Goal: Contribute content

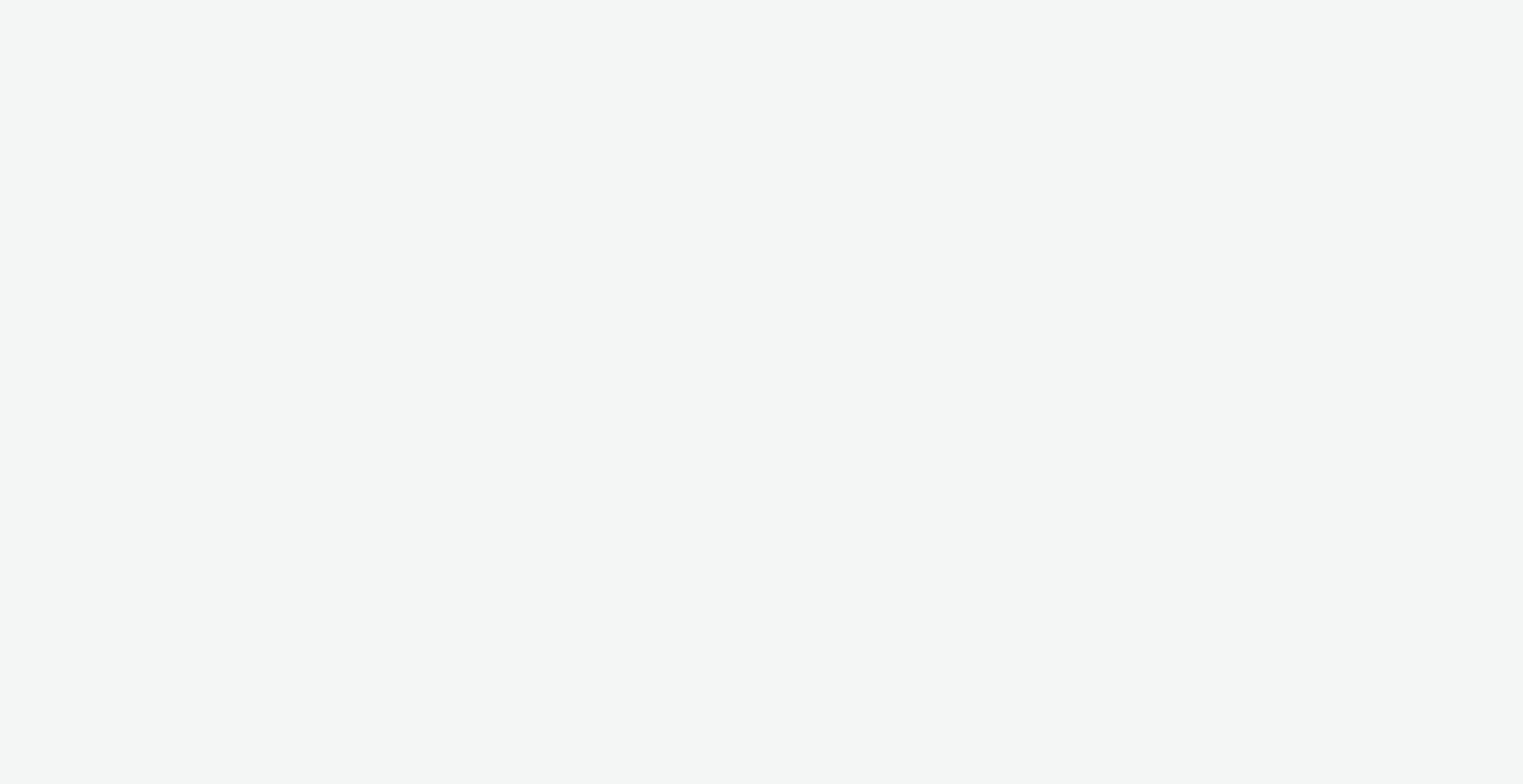
select select "b1b940d3-d05b-48b5-821e-f328c33b988b"
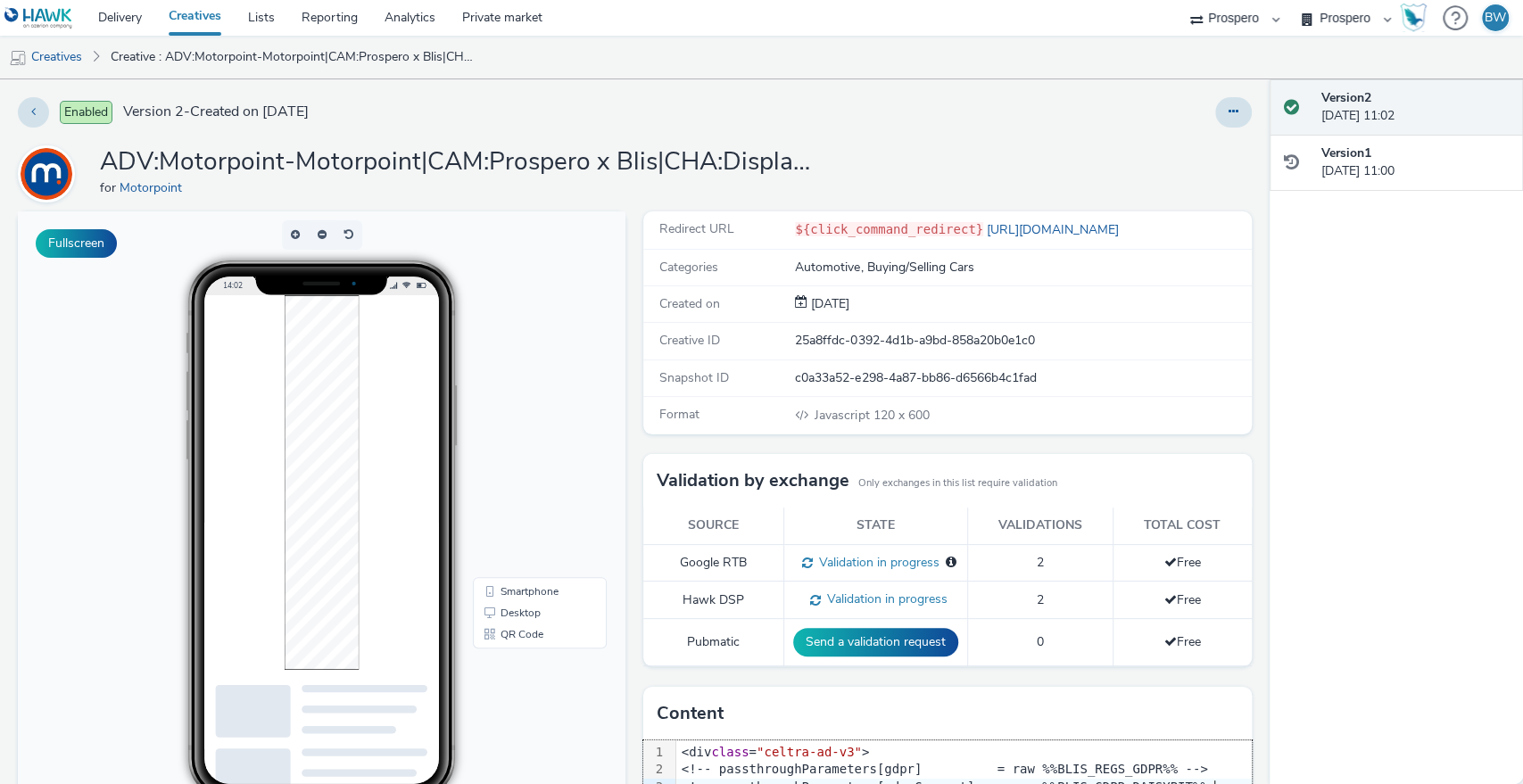
click at [621, 405] on div "Fullscreen" at bounding box center [326, 619] width 617 height 816
click at [634, 409] on div "Redirect URL ${click_command_redirect} [URL][DOMAIN_NAME] Categories Automotive…" at bounding box center [943, 619] width 617 height 816
click at [634, 412] on div "Redirect URL ${click_command_redirect} [URL][DOMAIN_NAME] Categories Automotive…" at bounding box center [943, 619] width 617 height 816
click at [625, 415] on div "Fullscreen" at bounding box center [326, 619] width 617 height 816
click at [185, 13] on link "Creatives" at bounding box center [195, 17] width 80 height 36
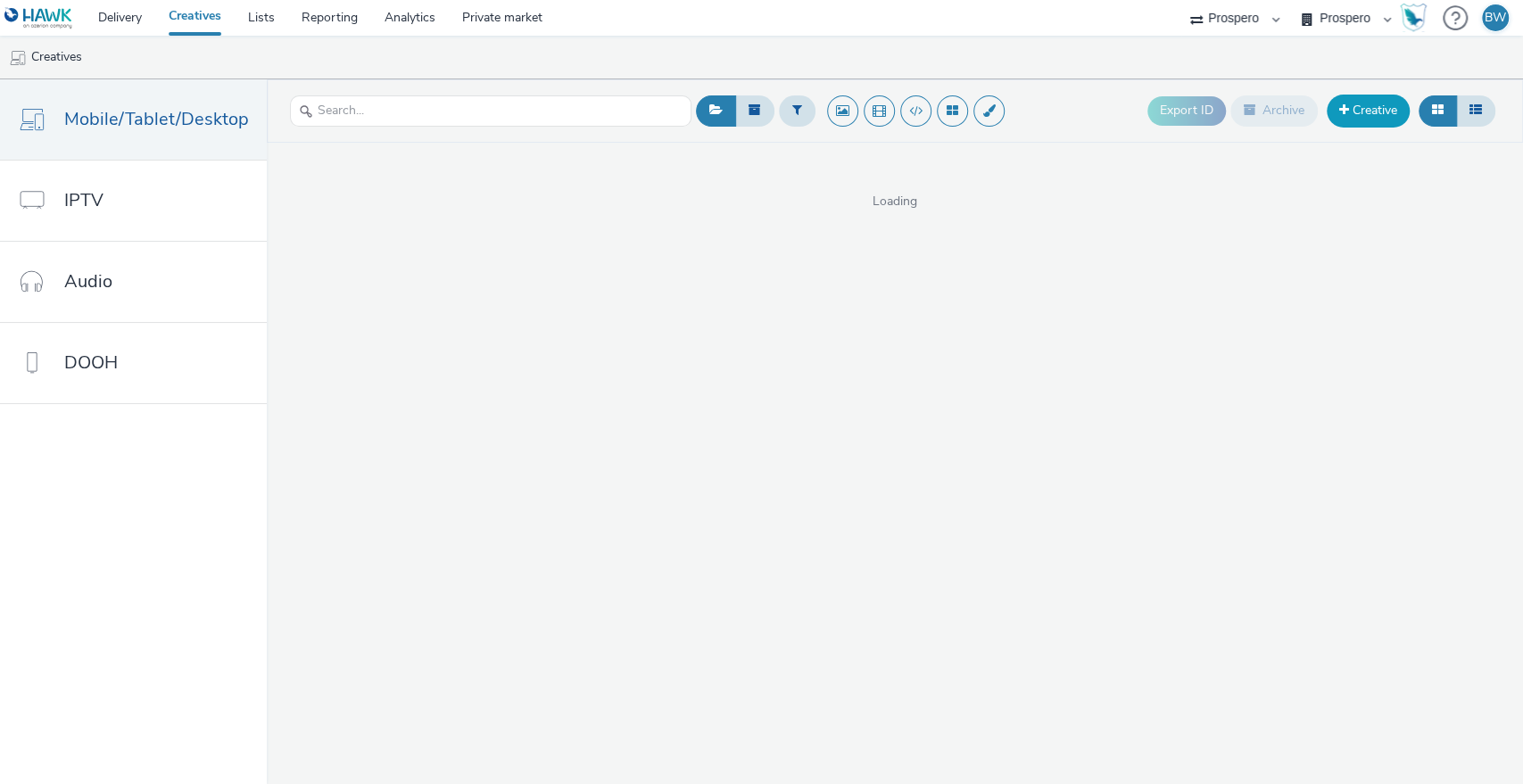
click at [1366, 112] on link "Creative" at bounding box center [1369, 110] width 83 height 32
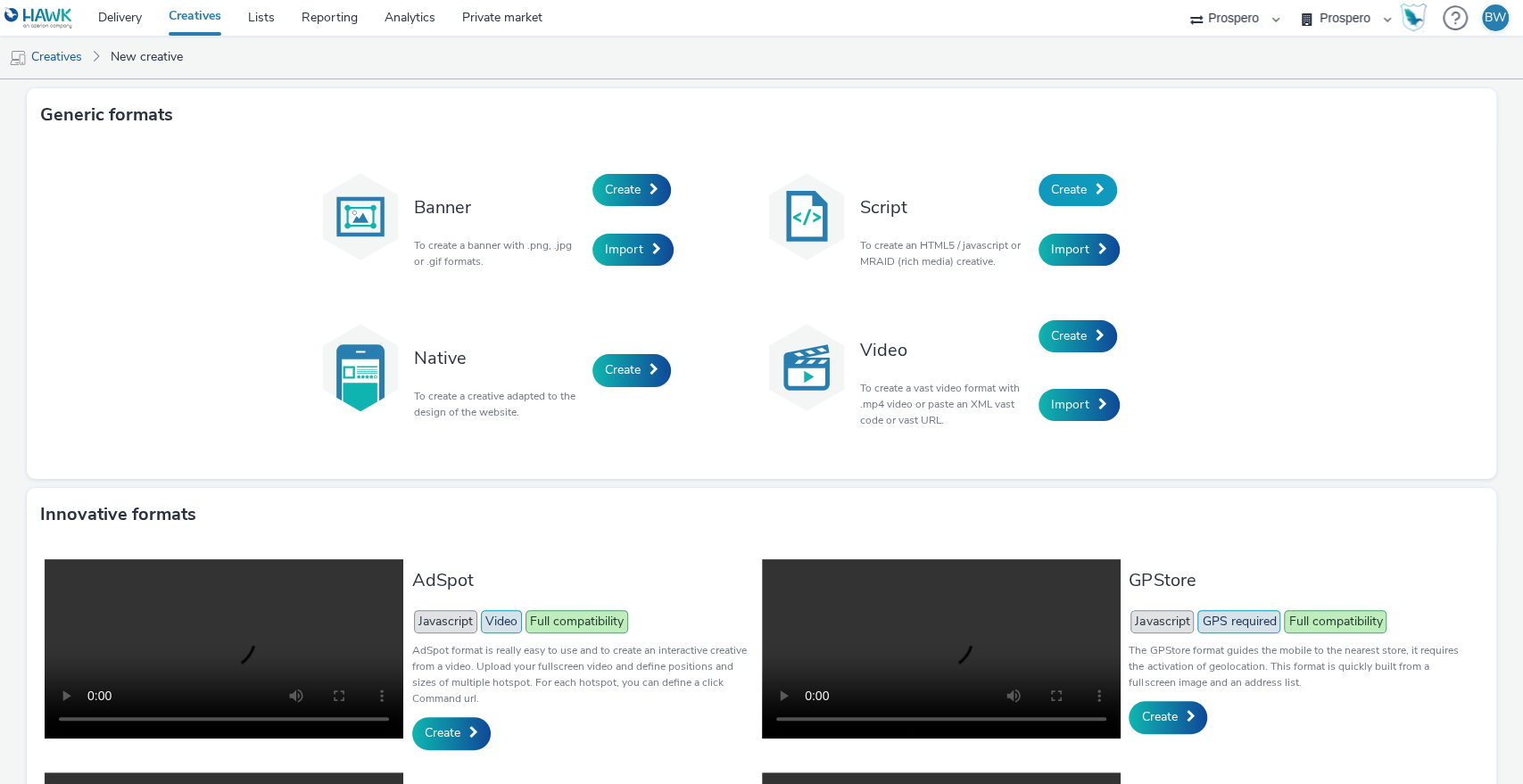
click at [1047, 178] on link "Create" at bounding box center [1079, 190] width 79 height 32
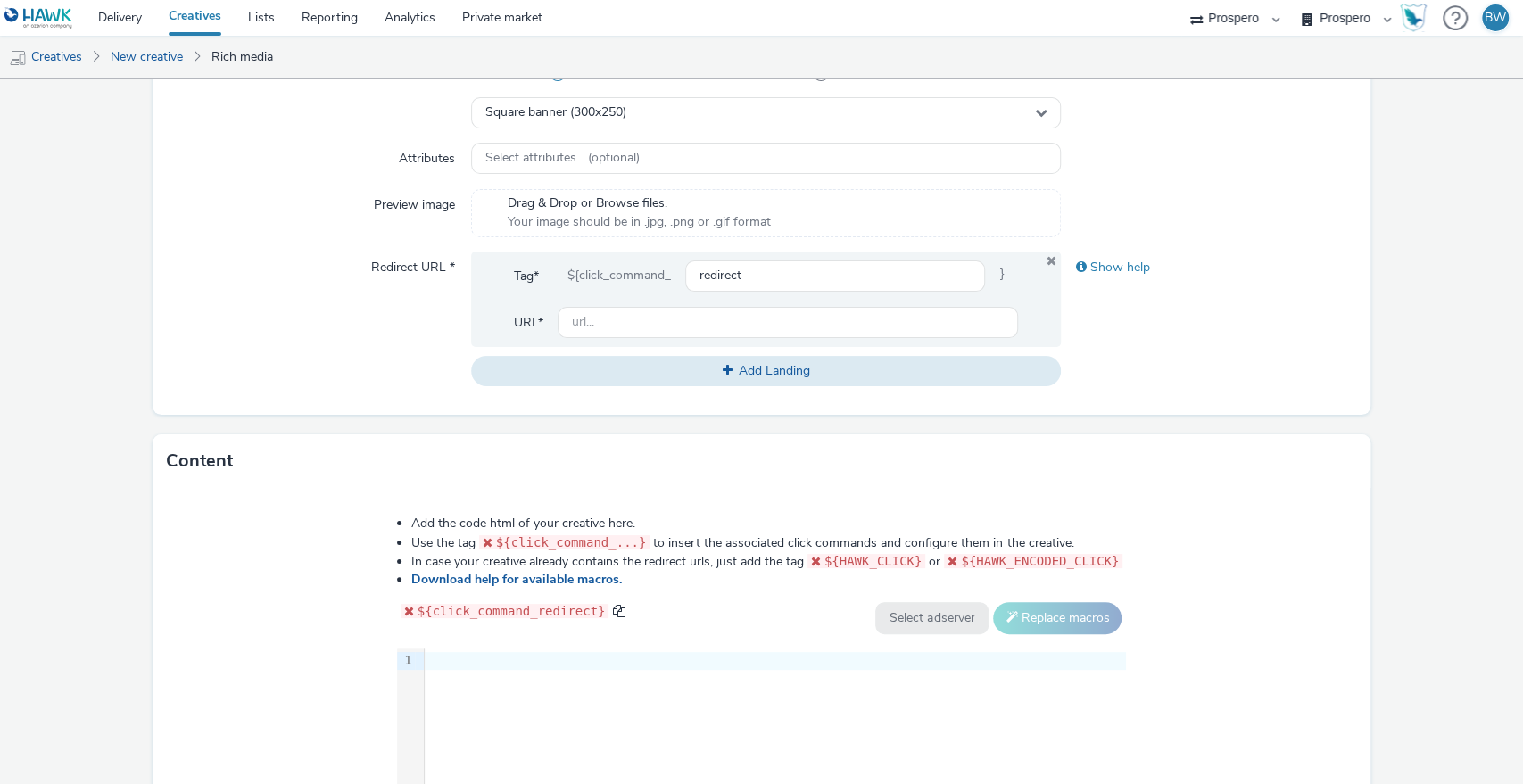
scroll to position [745, 0]
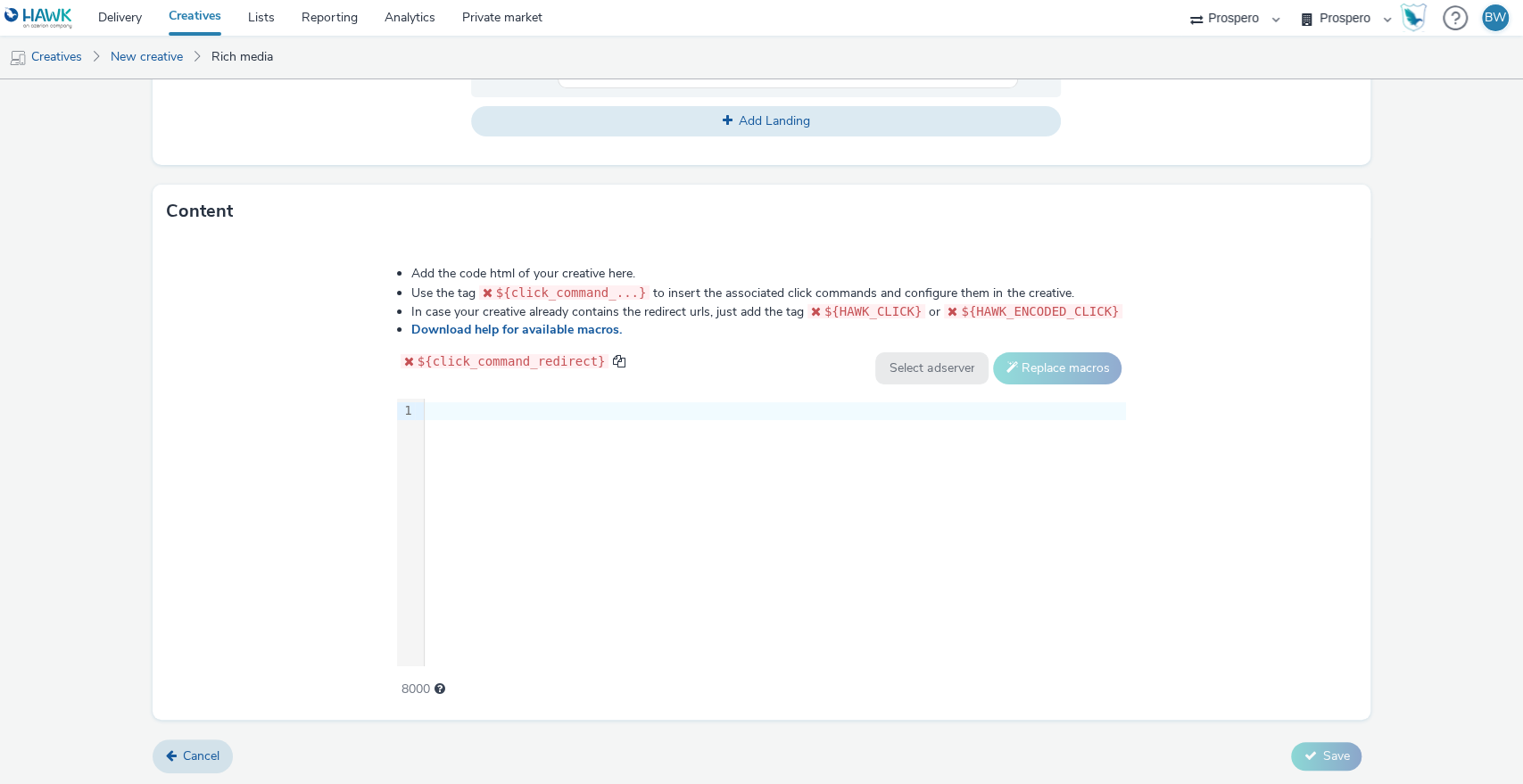
click at [684, 384] on div "Add the code html of your creative here. Use the tag ${click_command_...} to in…" at bounding box center [762, 472] width 858 height 439
click at [679, 465] on div "9 1 ›" at bounding box center [762, 533] width 730 height 268
click at [540, 540] on div "9 1 ›" at bounding box center [762, 533] width 730 height 268
drag, startPoint x: 543, startPoint y: 535, endPoint x: 475, endPoint y: 439, distance: 117.6
click at [475, 439] on div "9 1 ›" at bounding box center [762, 533] width 730 height 268
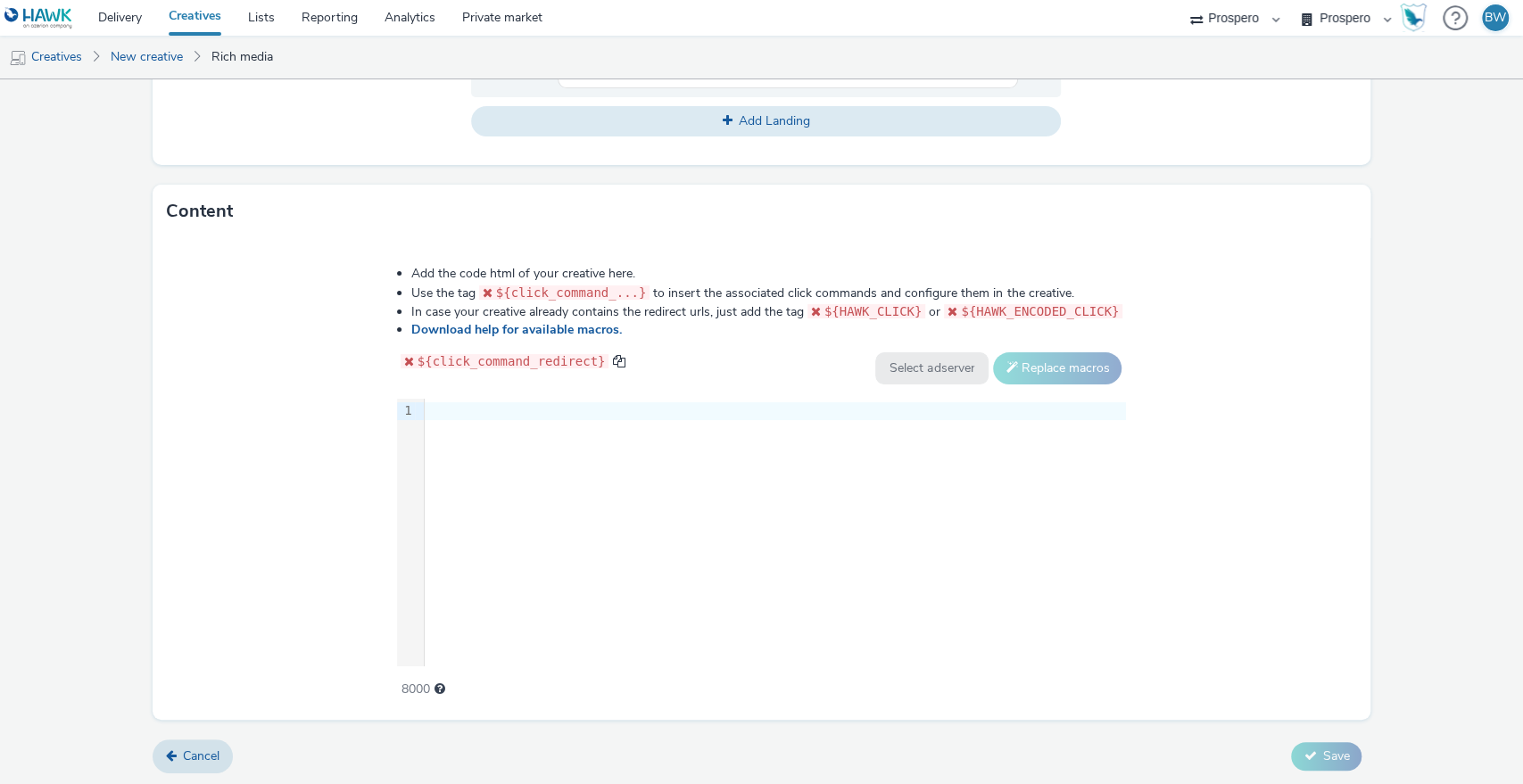
drag, startPoint x: 475, startPoint y: 438, endPoint x: 438, endPoint y: 414, distance: 44.1
click at [438, 414] on div at bounding box center [776, 410] width 701 height 17
click at [452, 409] on div at bounding box center [776, 410] width 701 height 17
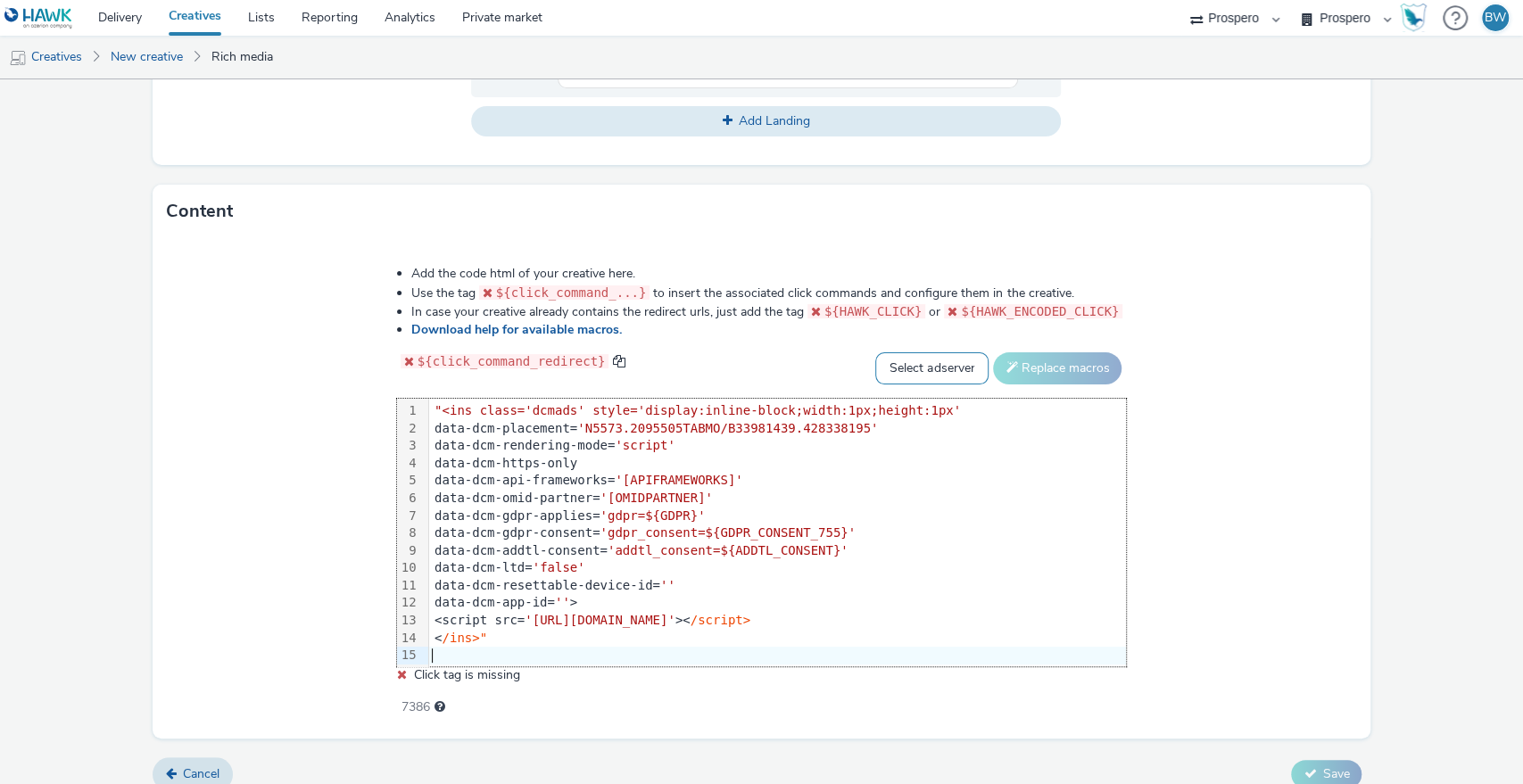
click at [883, 368] on select "Select adserver Sizmek DCM Adform Sting" at bounding box center [932, 368] width 113 height 32
select select "dcm"
click at [876, 353] on select "Select adserver Sizmek DCM Adform Sting" at bounding box center [932, 368] width 113 height 32
click at [1044, 362] on button "Replace macros" at bounding box center [1058, 368] width 129 height 32
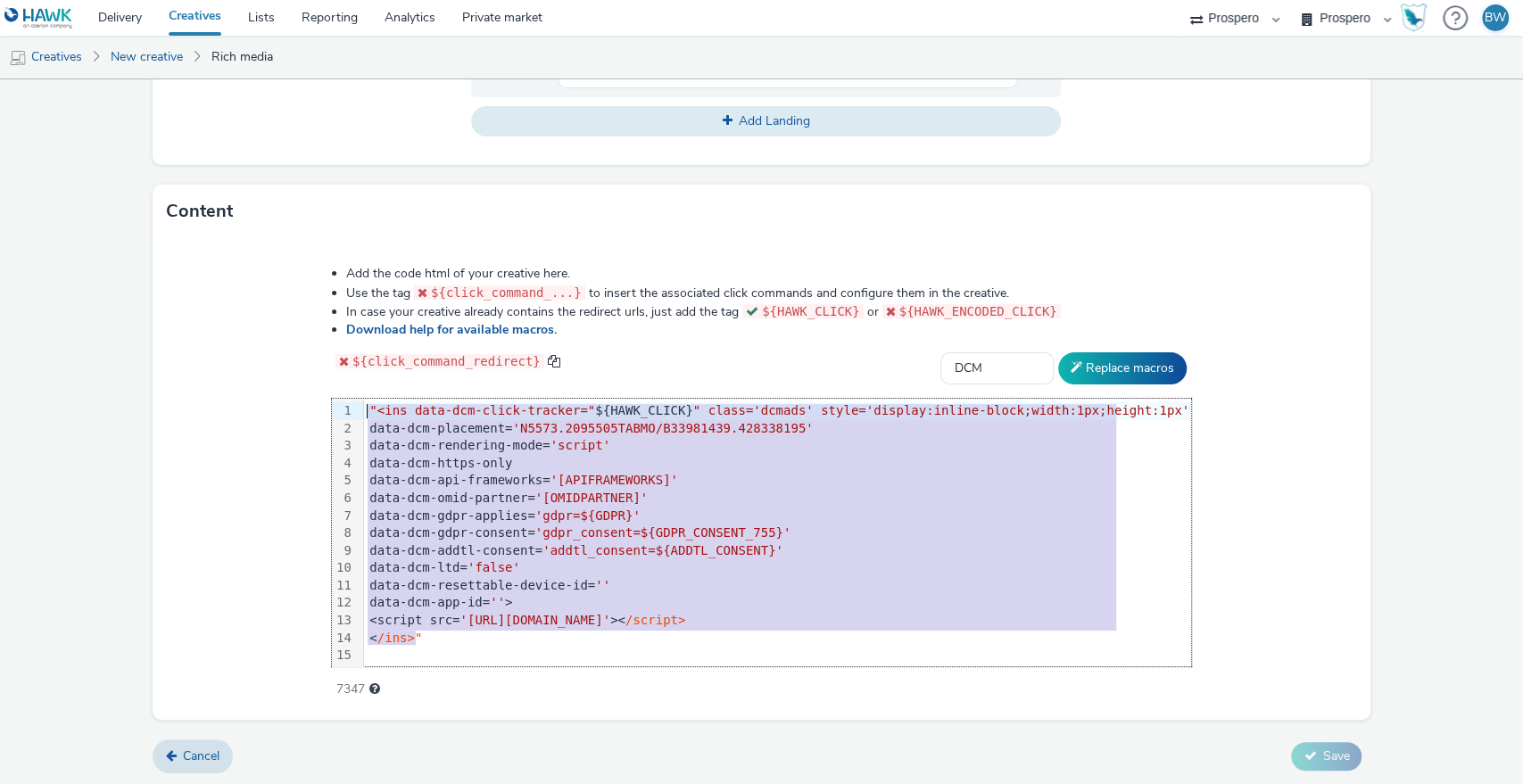
drag, startPoint x: 687, startPoint y: 638, endPoint x: 383, endPoint y: 395, distance: 389.2
click at [383, 395] on div "Add the code html of your creative here. Use the tag ${click_command_...} to in…" at bounding box center [762, 472] width 988 height 439
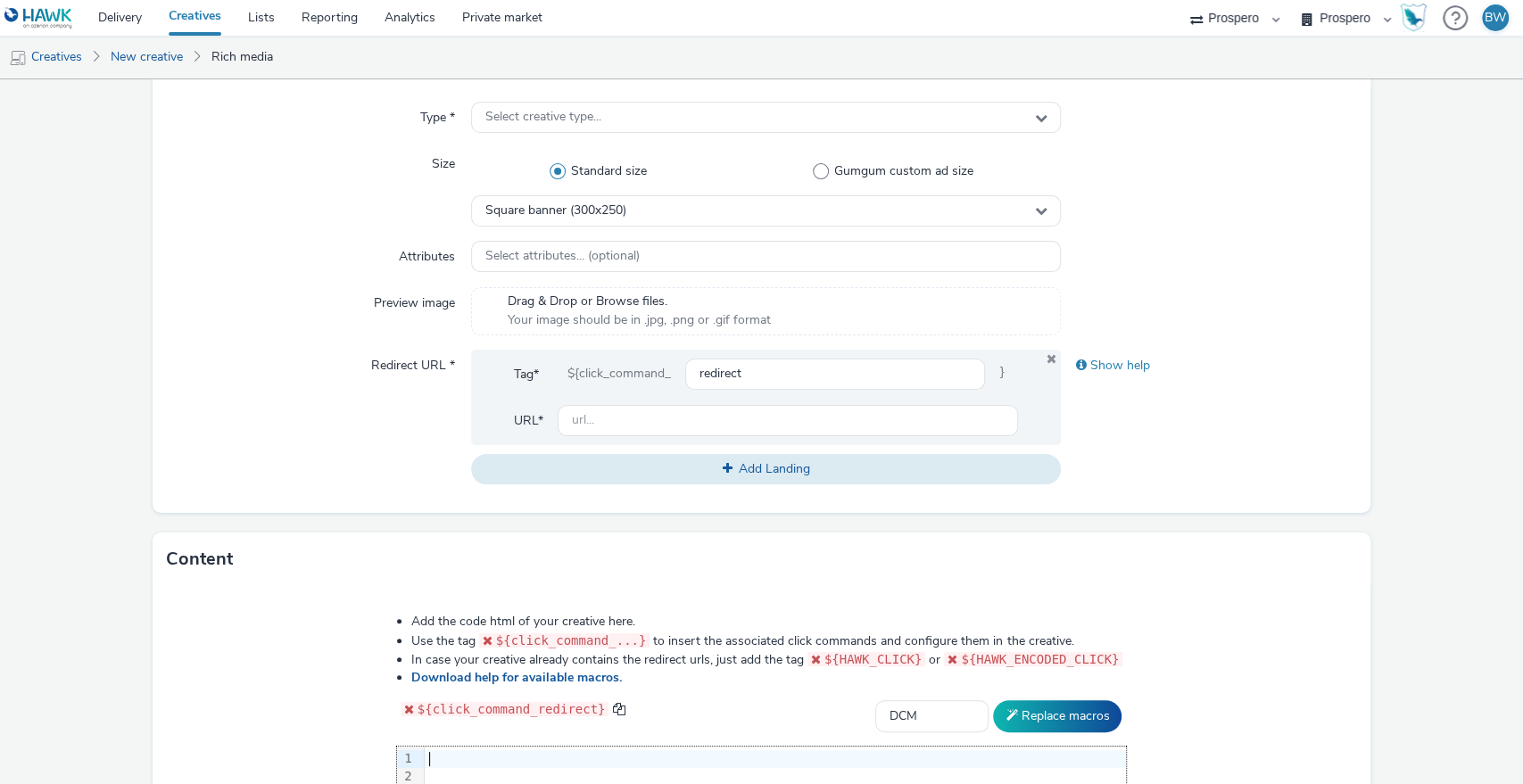
scroll to position [50, 0]
